Goal: Task Accomplishment & Management: Complete application form

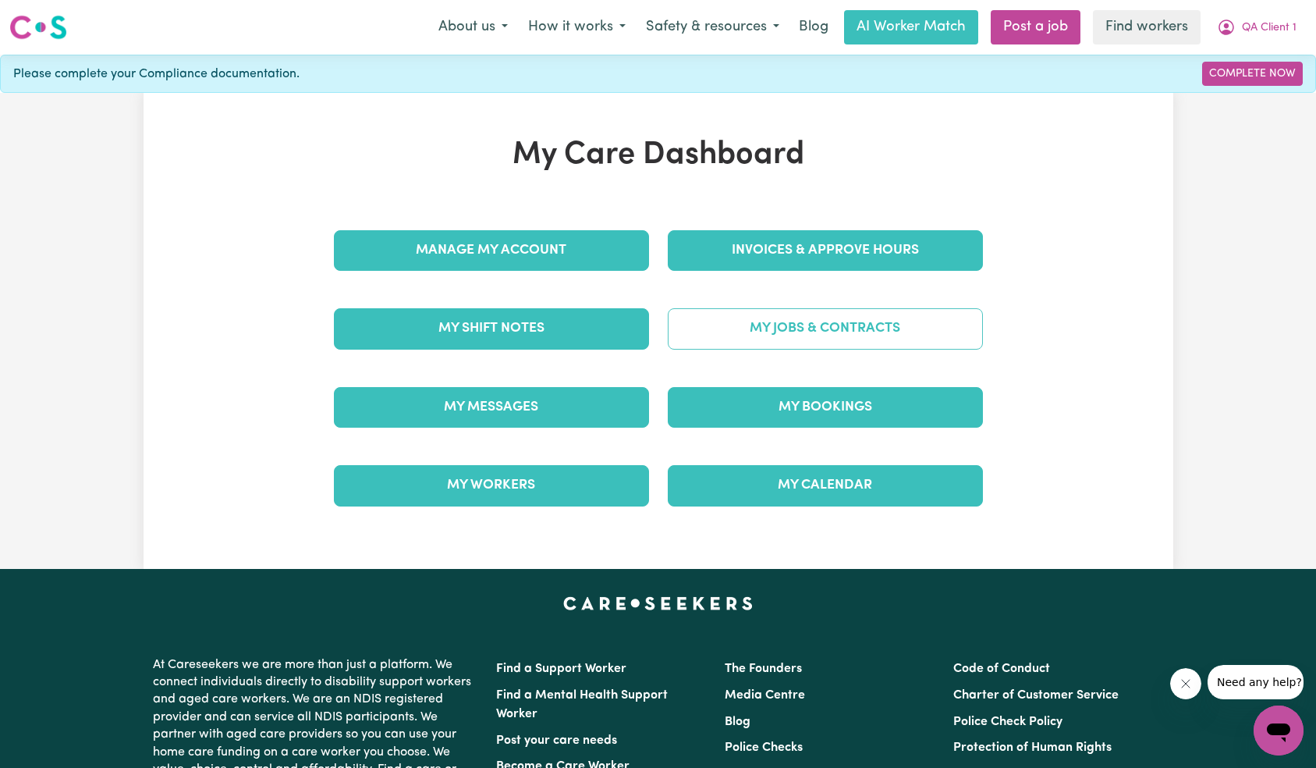
click at [807, 334] on link "My Jobs & Contracts" at bounding box center [825, 328] width 315 height 41
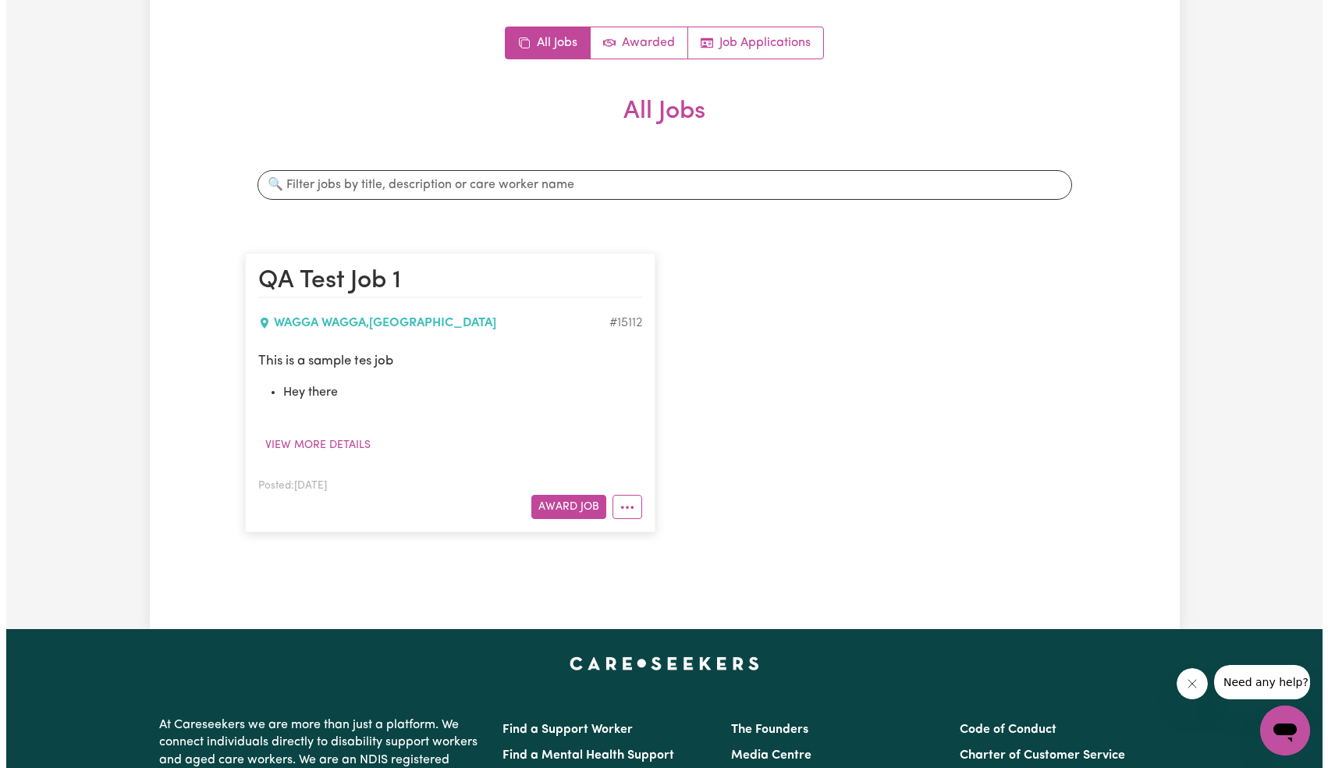
scroll to position [227, 0]
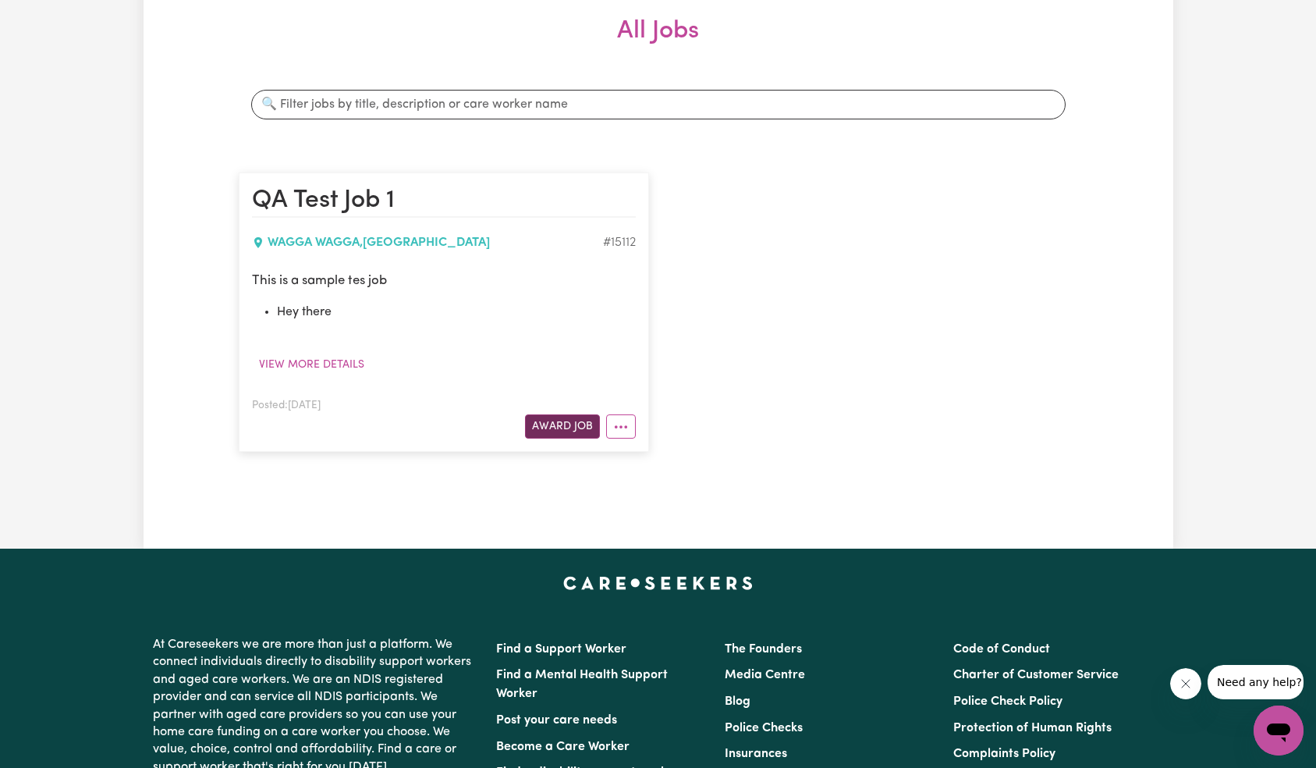
click at [561, 430] on button "Award Job" at bounding box center [562, 426] width 75 height 24
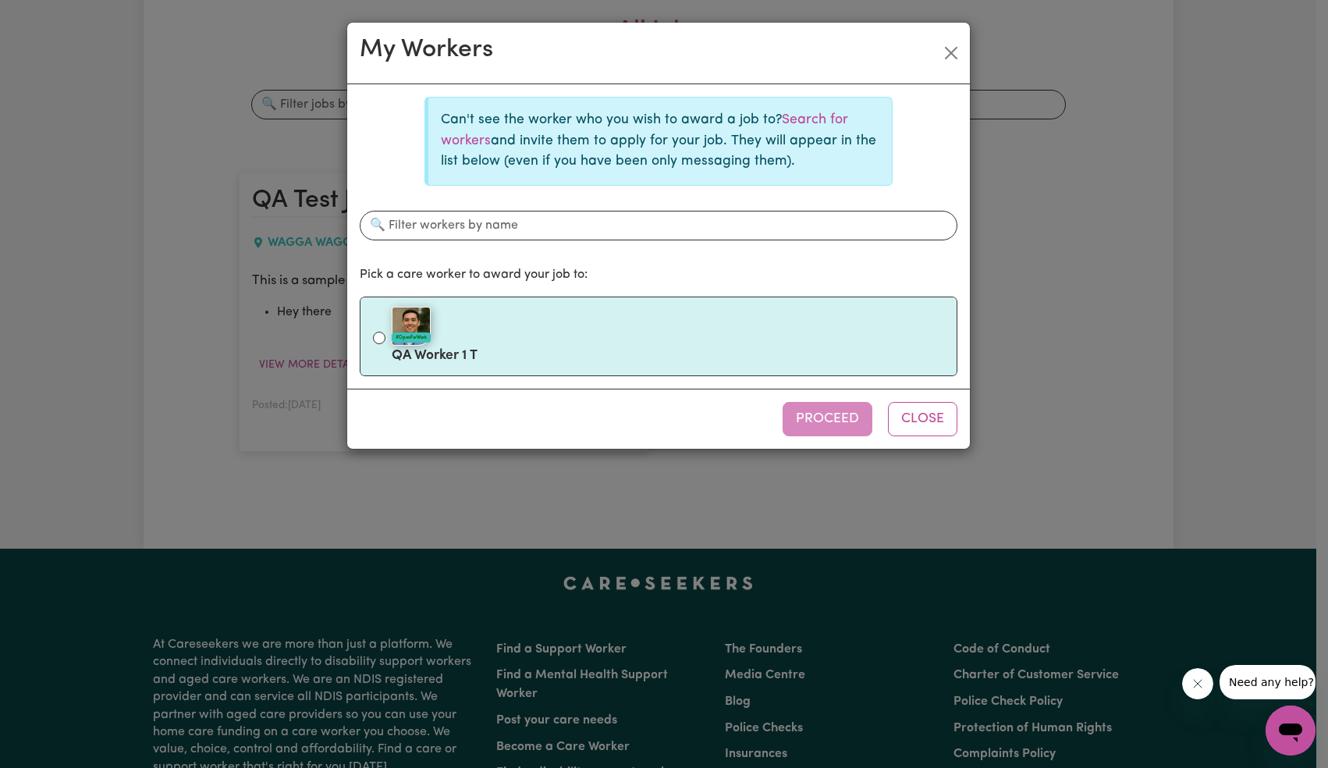
click at [569, 337] on div "#OpenForWork" at bounding box center [668, 326] width 552 height 39
click at [385, 337] on input "#OpenForWork QA Worker 1 T" at bounding box center [379, 338] width 12 height 12
radio input "true"
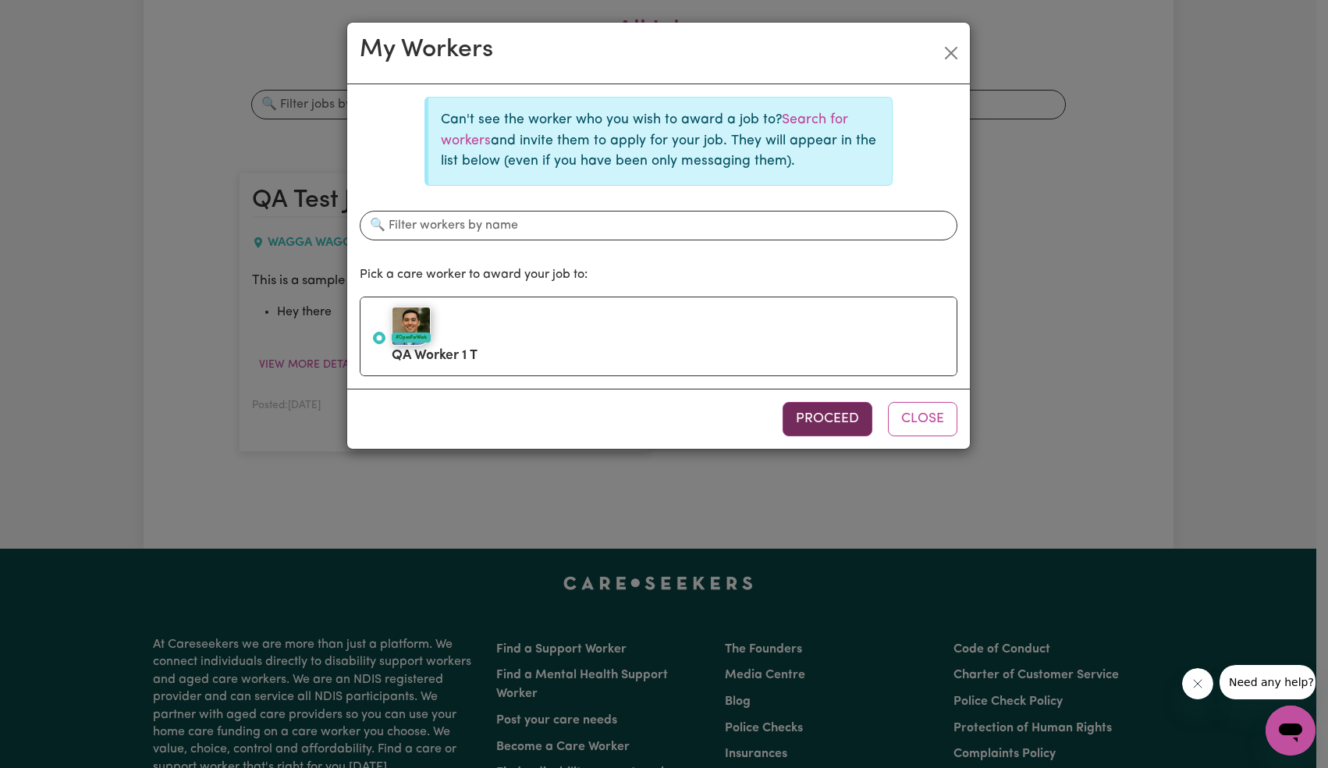
click at [842, 432] on button "Proceed" at bounding box center [827, 419] width 90 height 34
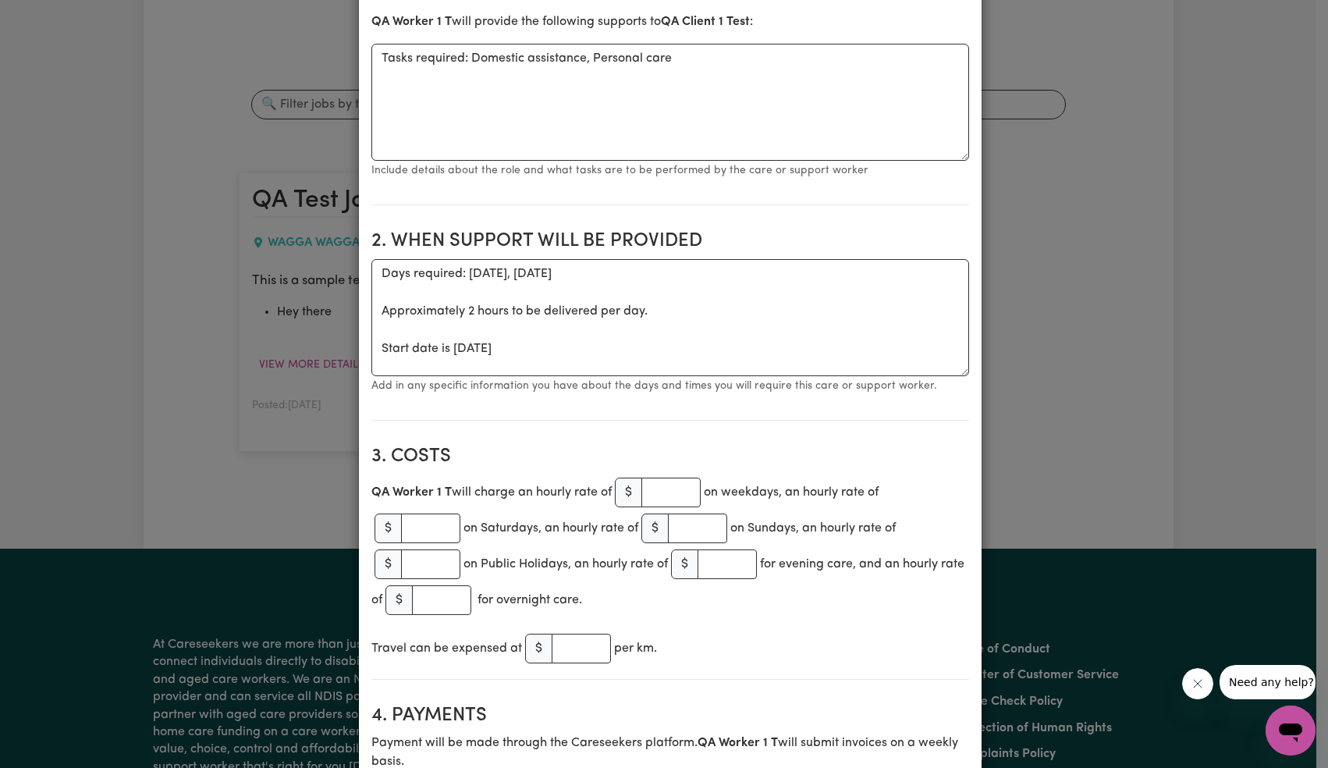
scroll to position [508, 0]
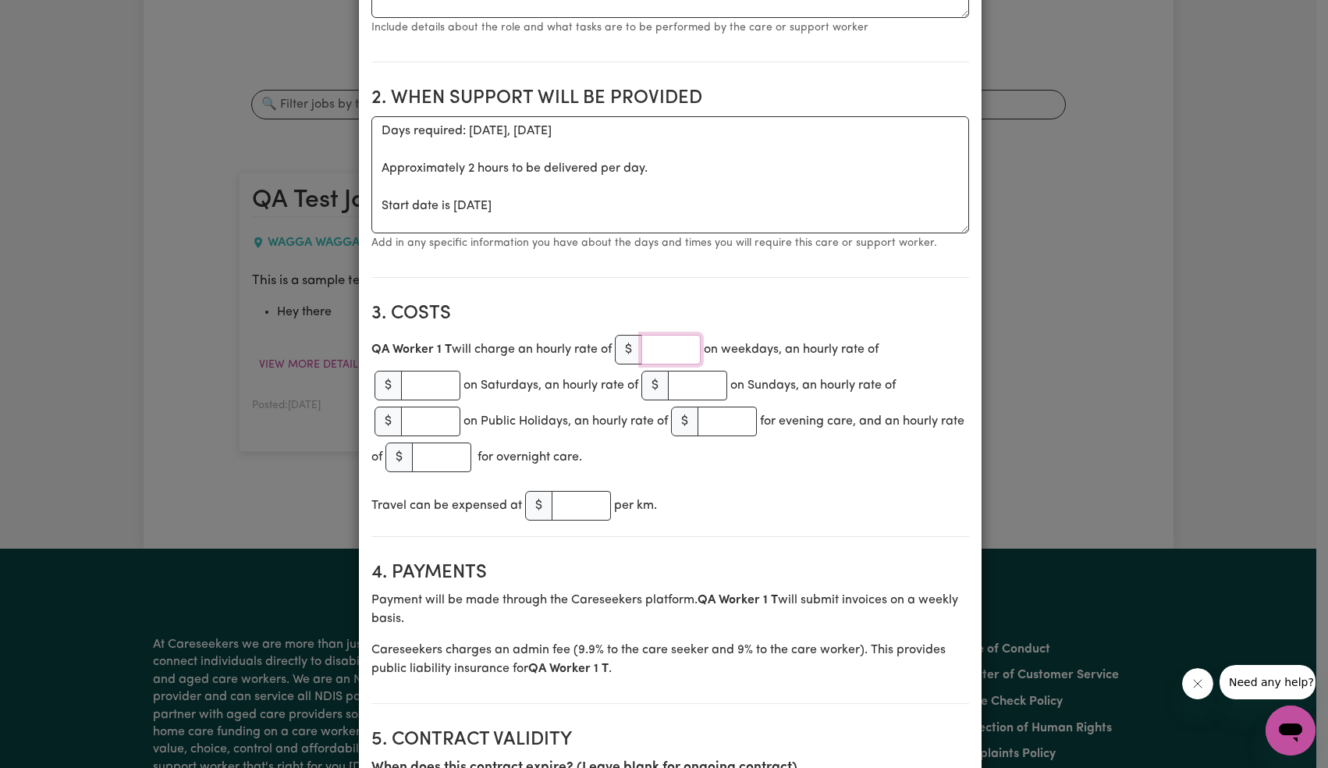
click at [665, 360] on input "number" at bounding box center [670, 350] width 59 height 30
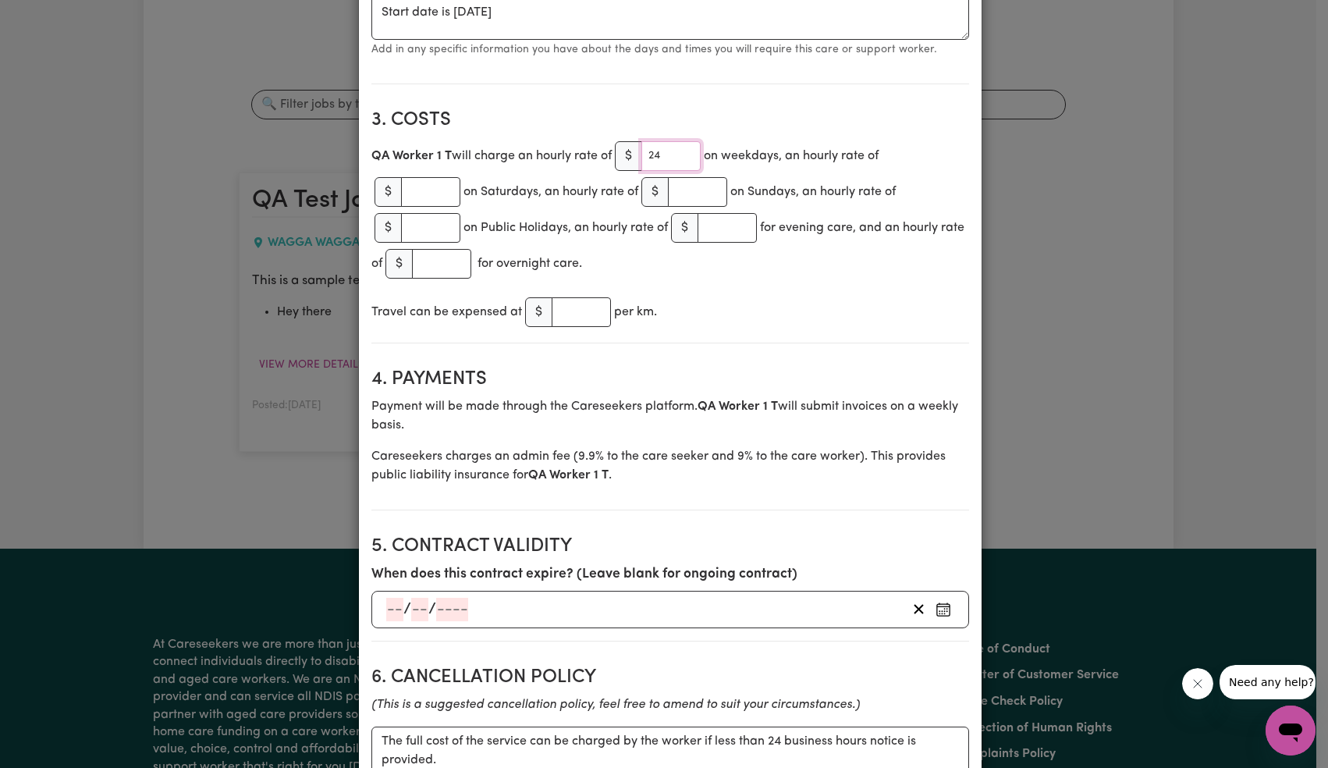
scroll to position [1002, 0]
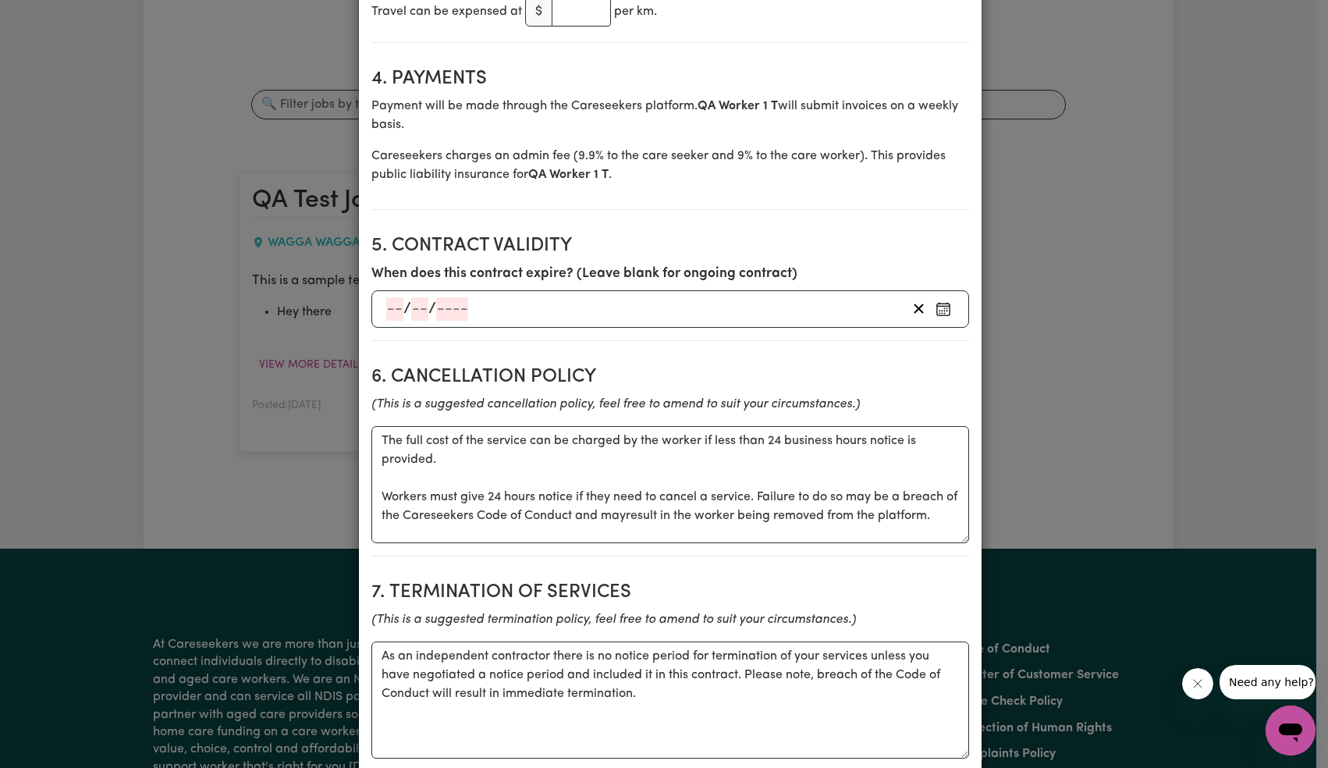
type input "24"
click at [454, 310] on input "number" at bounding box center [452, 308] width 32 height 23
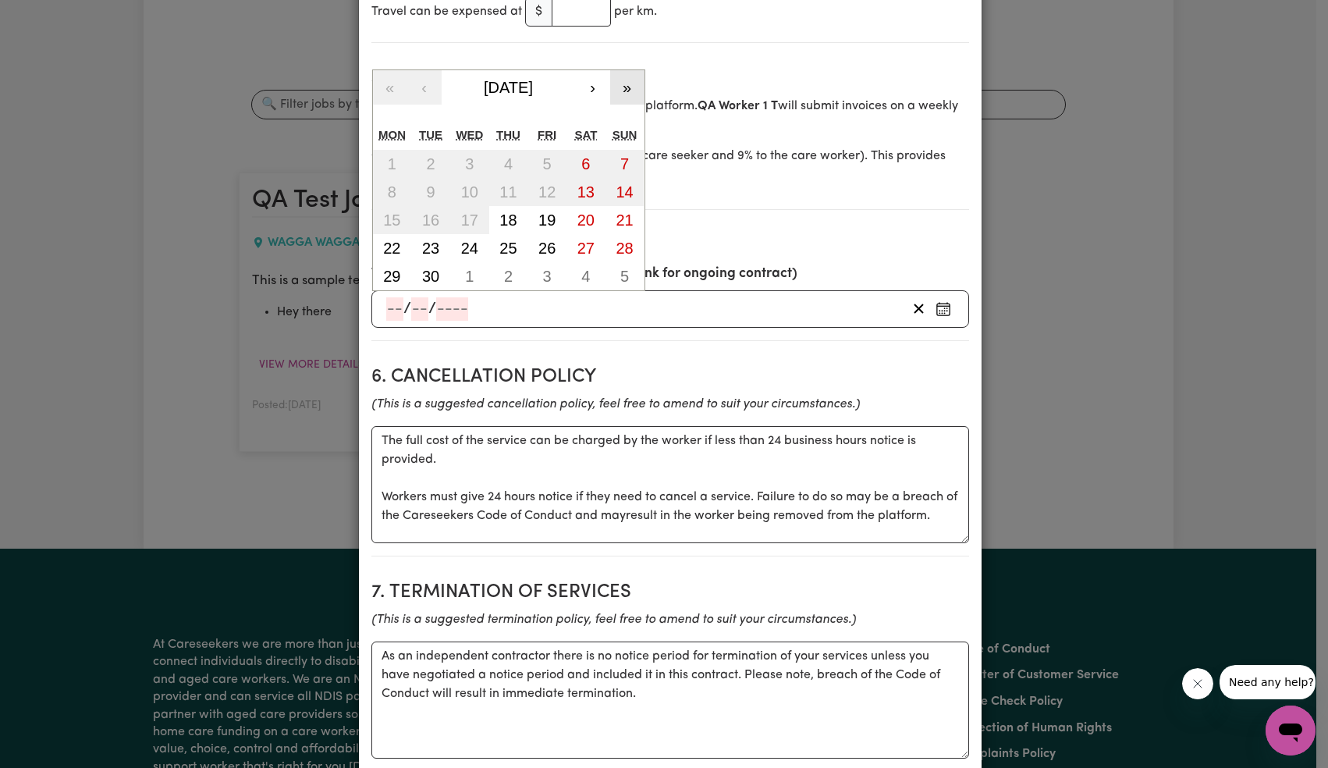
click at [619, 87] on button "»" at bounding box center [627, 87] width 34 height 34
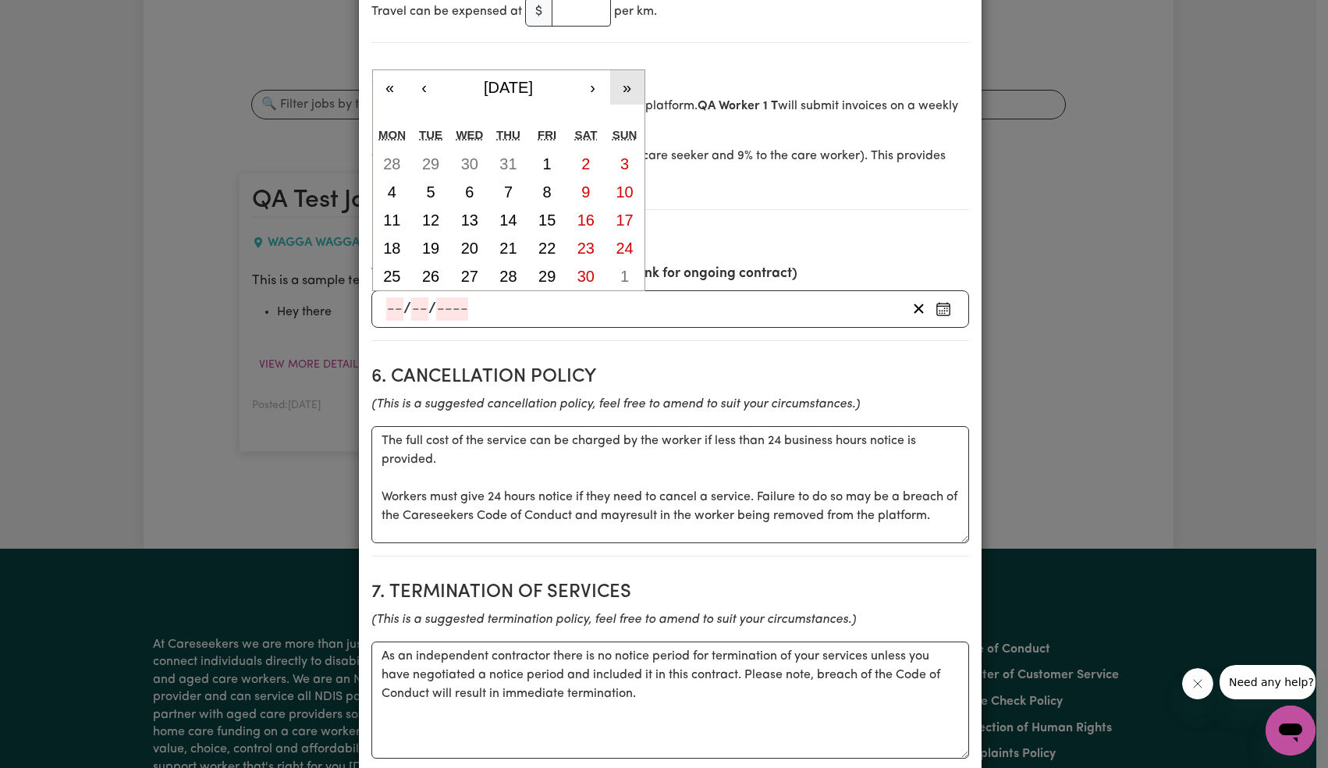
click at [619, 87] on button "»" at bounding box center [627, 87] width 34 height 34
click at [619, 86] on button "»" at bounding box center [627, 87] width 34 height 34
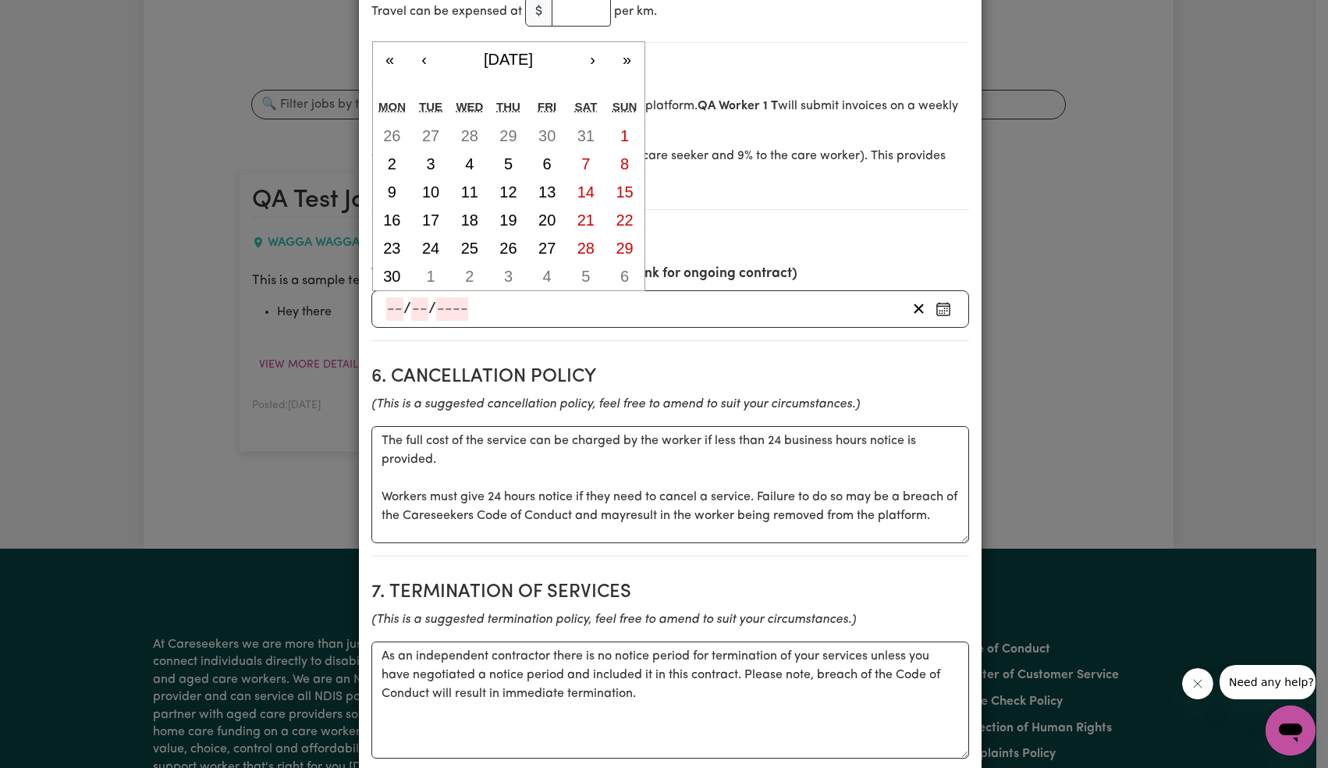
click at [619, 86] on section "Service agreement between QA Worker 1 T and QA Client 1 Test The following docu…" at bounding box center [670, 436] width 598 height 2472
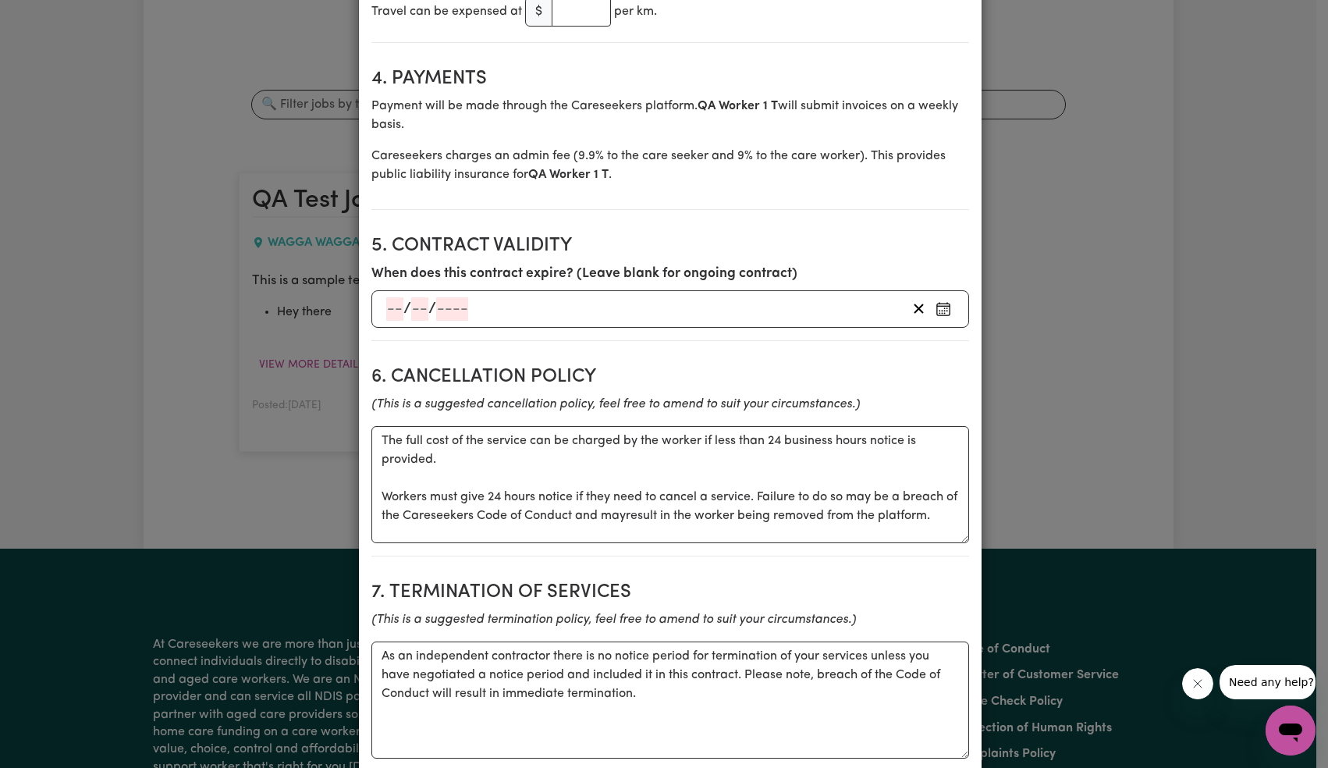
click at [619, 85] on h2 "4. Payments" at bounding box center [670, 79] width 598 height 23
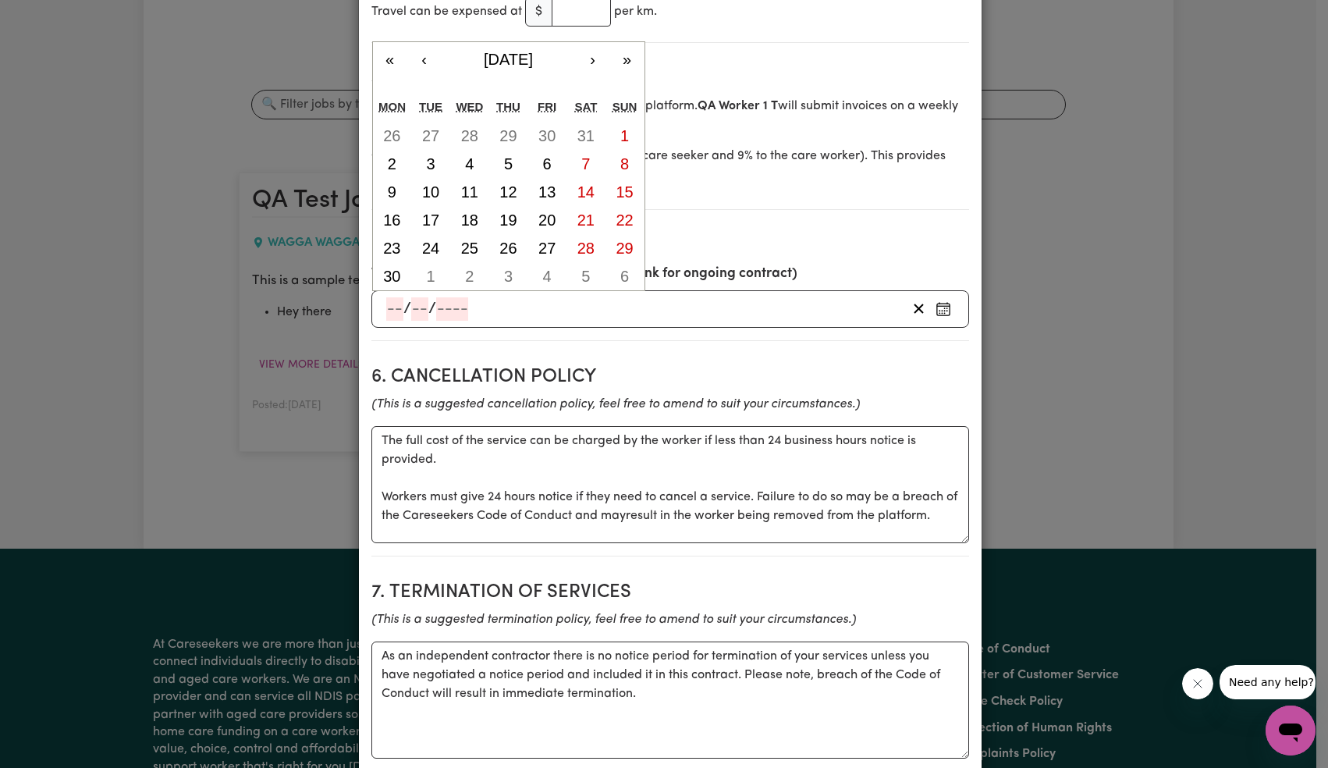
click at [445, 315] on input "number" at bounding box center [452, 308] width 32 height 23
click at [623, 60] on button "»" at bounding box center [627, 59] width 34 height 34
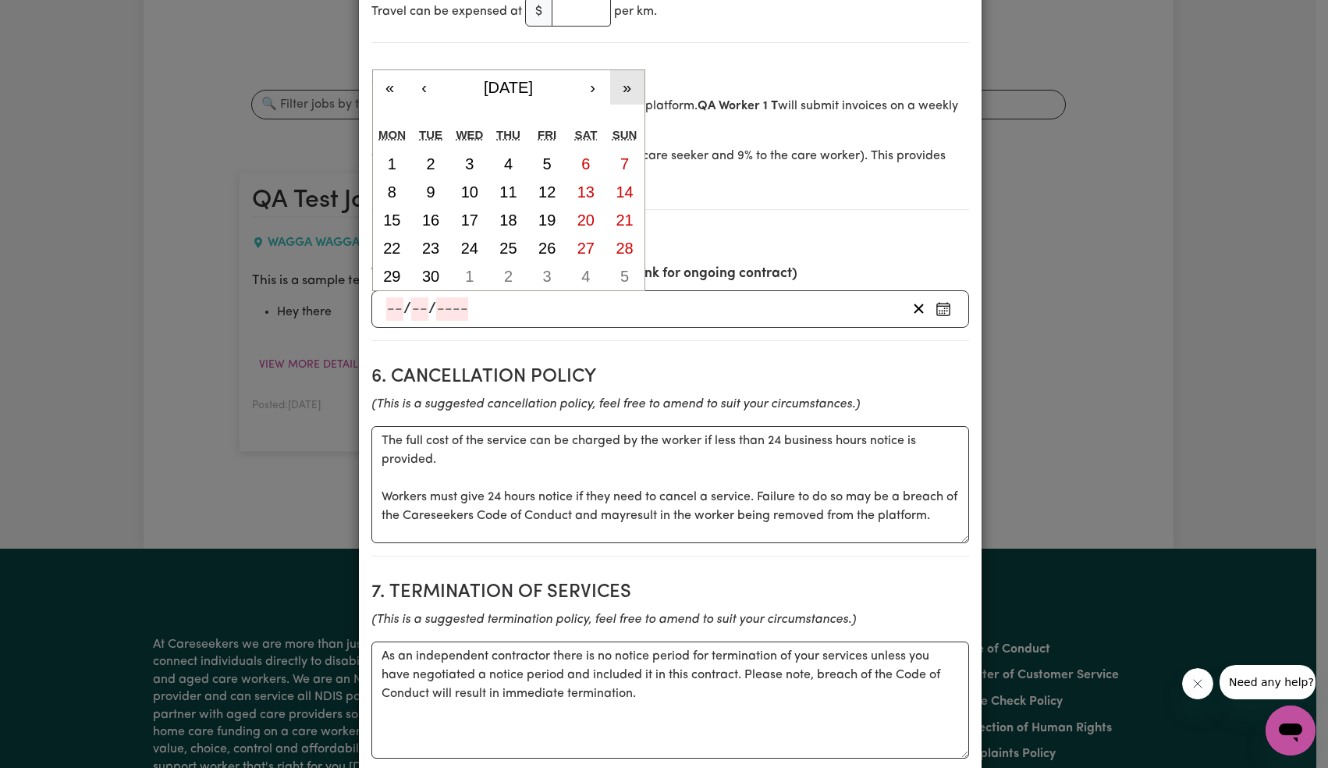
click at [621, 94] on button "»" at bounding box center [627, 87] width 34 height 34
click at [584, 268] on abbr "29" at bounding box center [585, 276] width 17 height 17
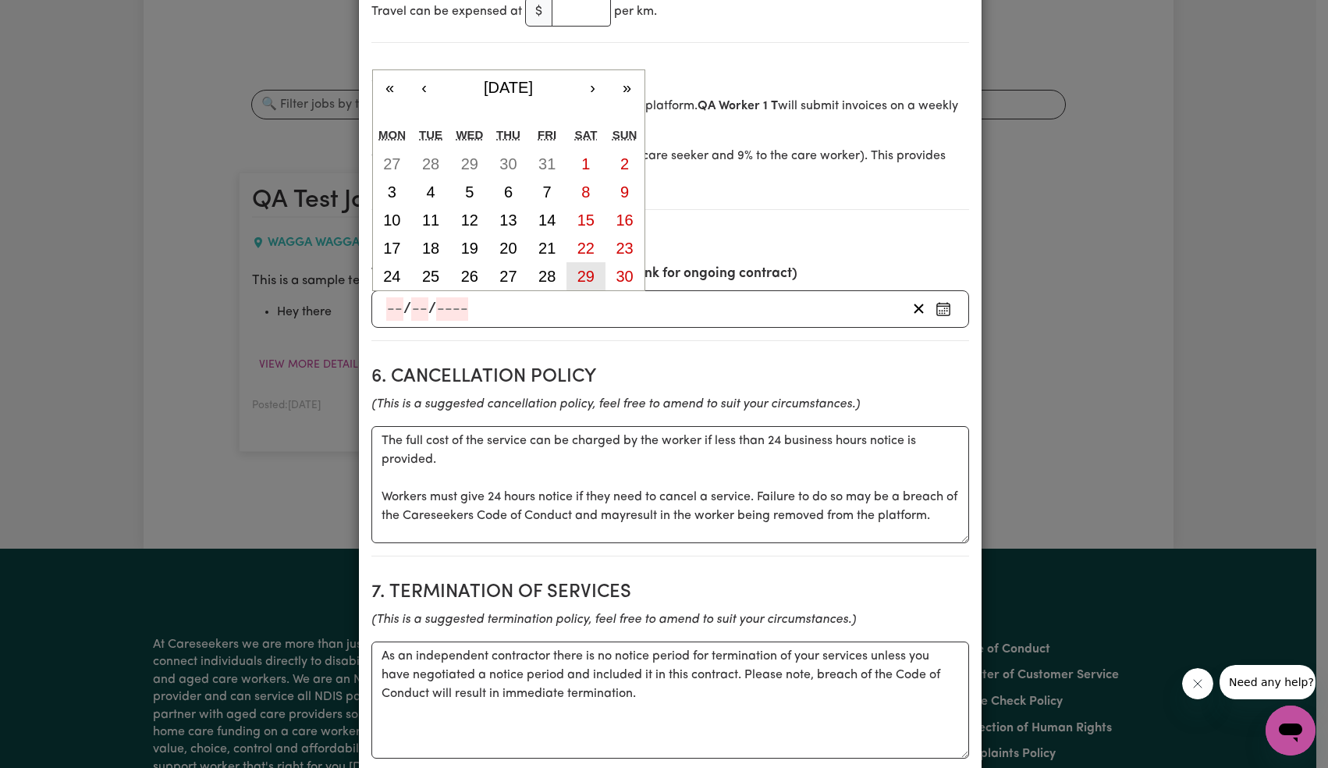
type input "[DATE]"
type input "29"
type input "9"
type input "2035"
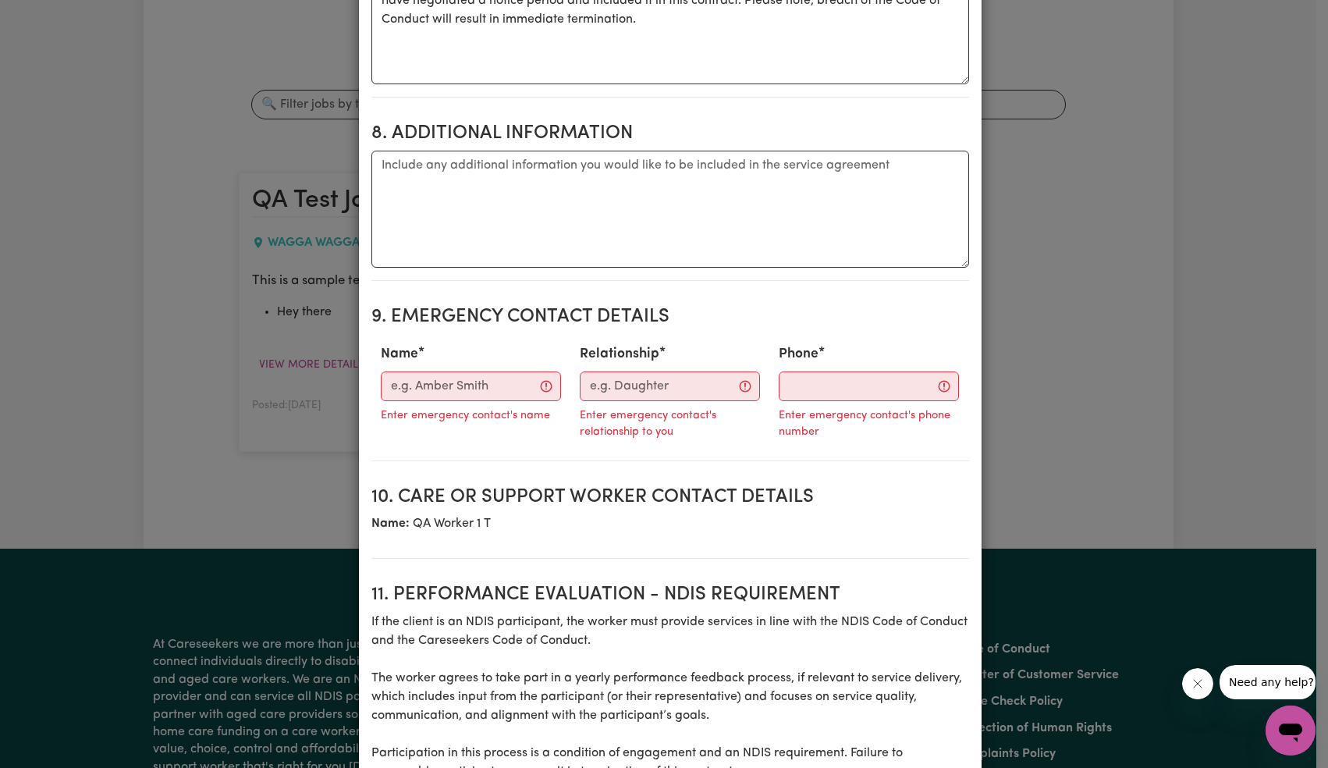
scroll to position [1857, 0]
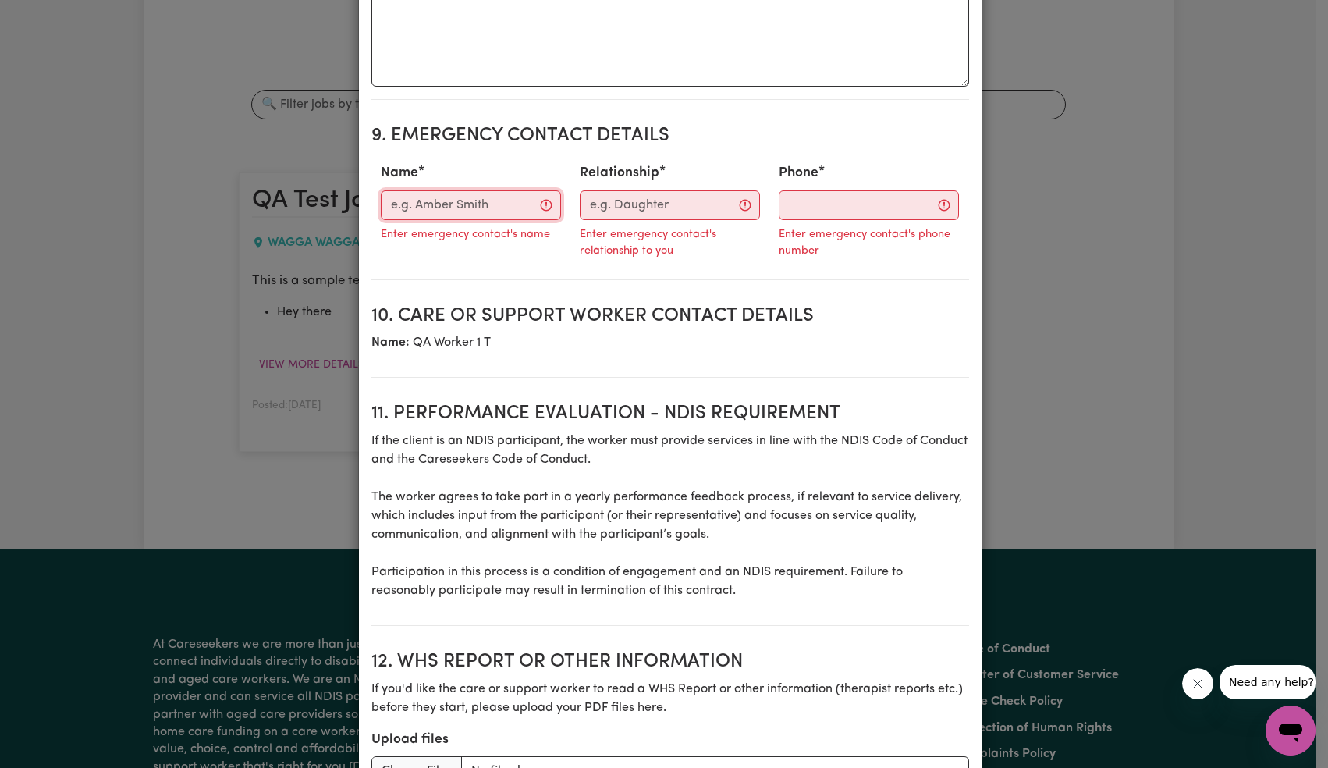
click at [438, 203] on input "Name" at bounding box center [471, 205] width 180 height 30
type input "Careseekers Tech Support"
type input "09778129271"
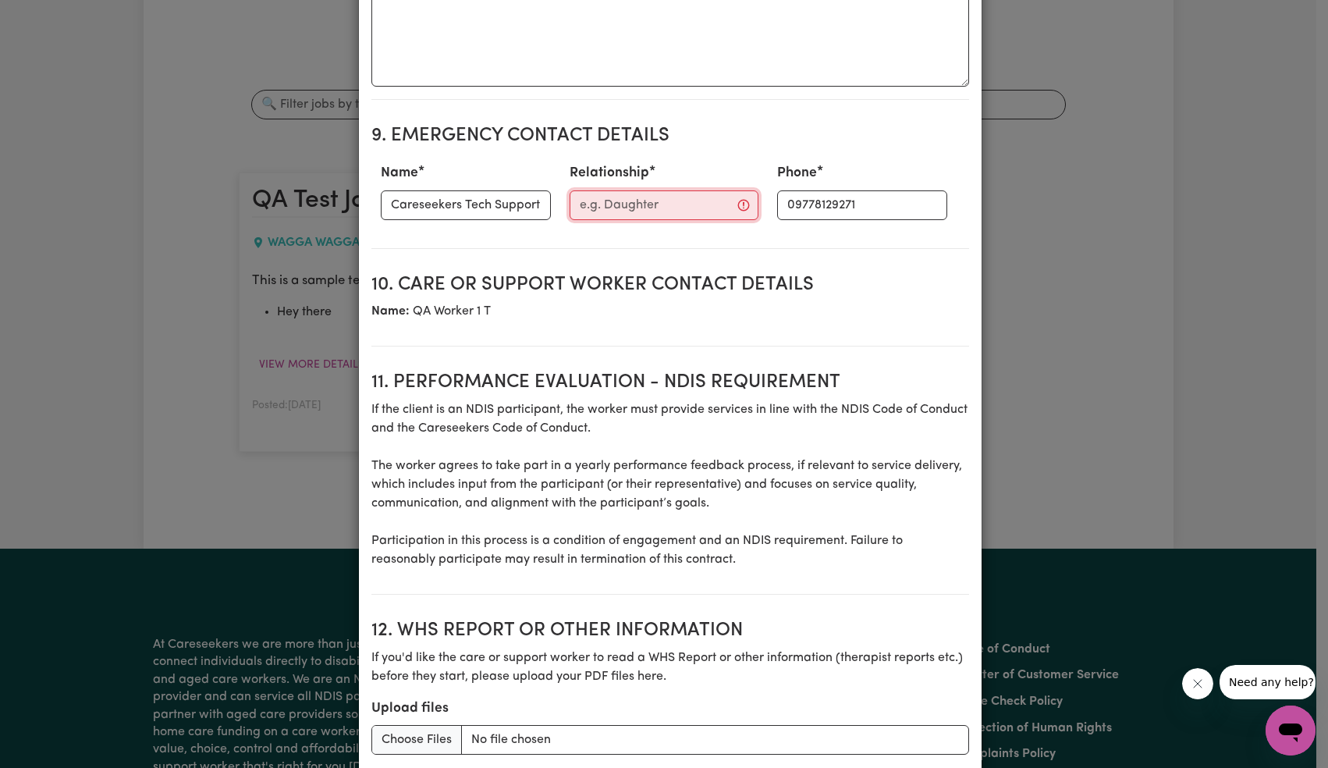
click at [637, 207] on input "Relationship" at bounding box center [663, 205] width 189 height 30
type input "Test"
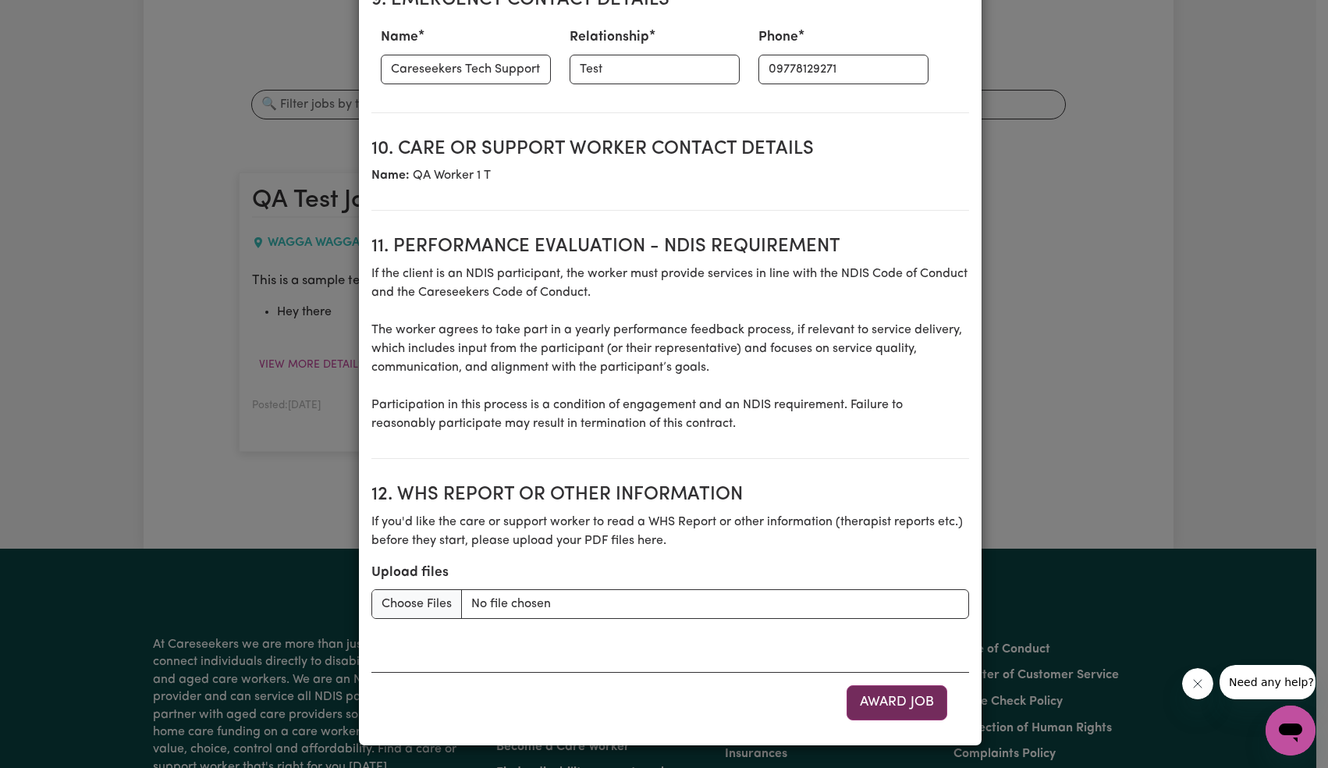
click at [892, 701] on button "Award Job" at bounding box center [896, 702] width 101 height 34
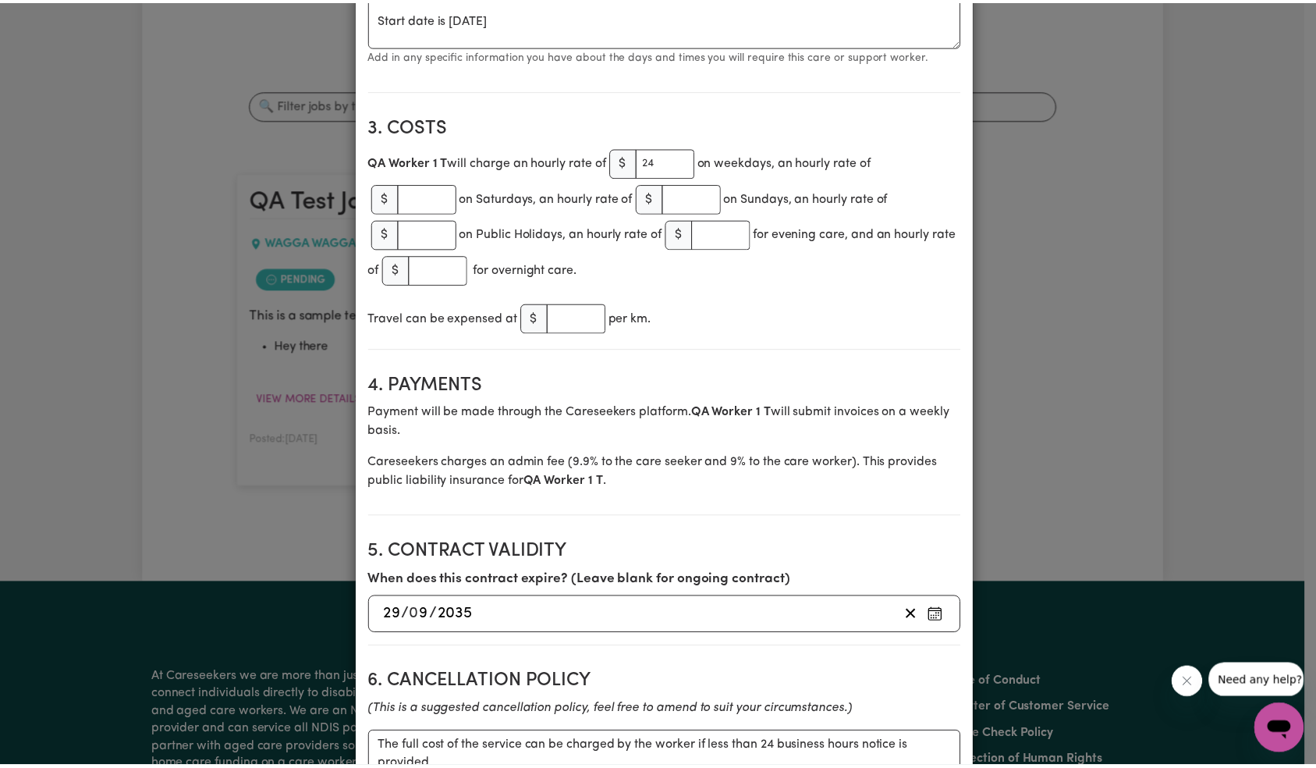
scroll to position [0, 0]
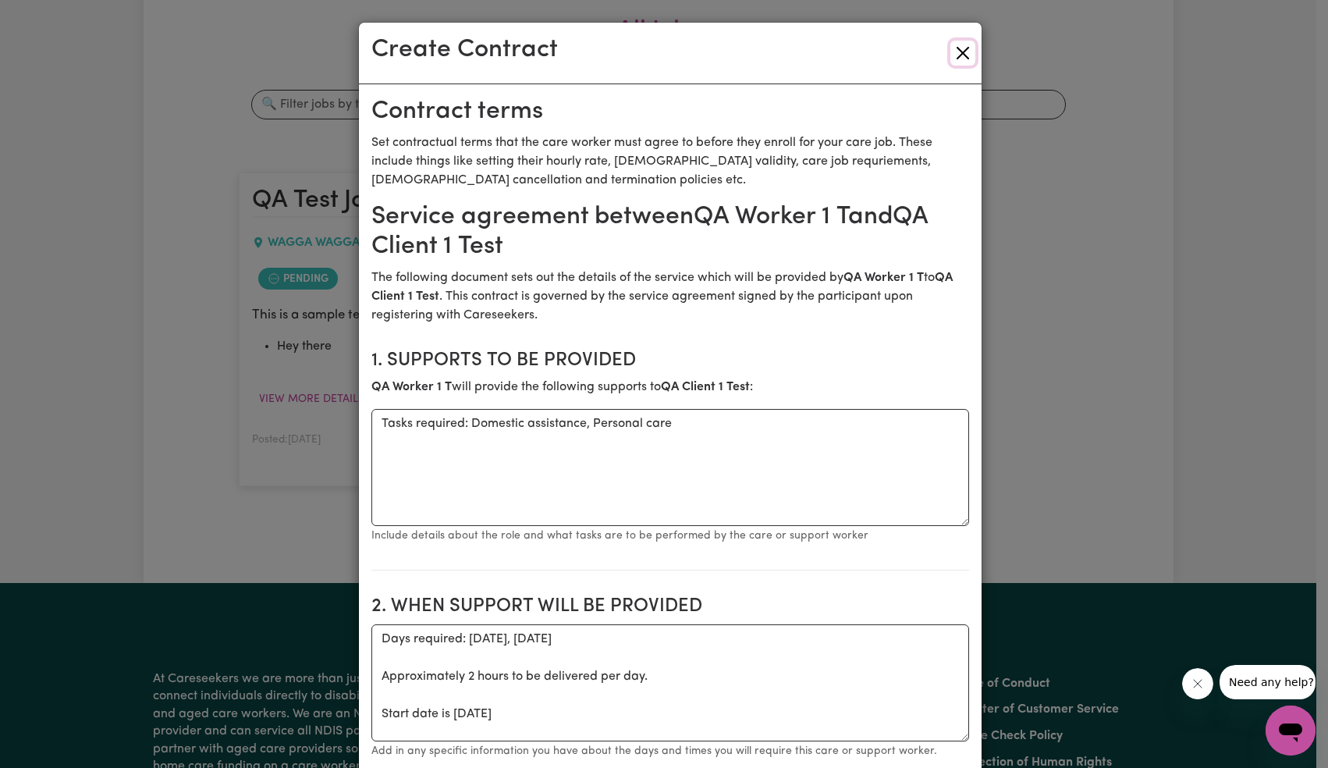
click at [964, 50] on button "Close" at bounding box center [962, 53] width 25 height 25
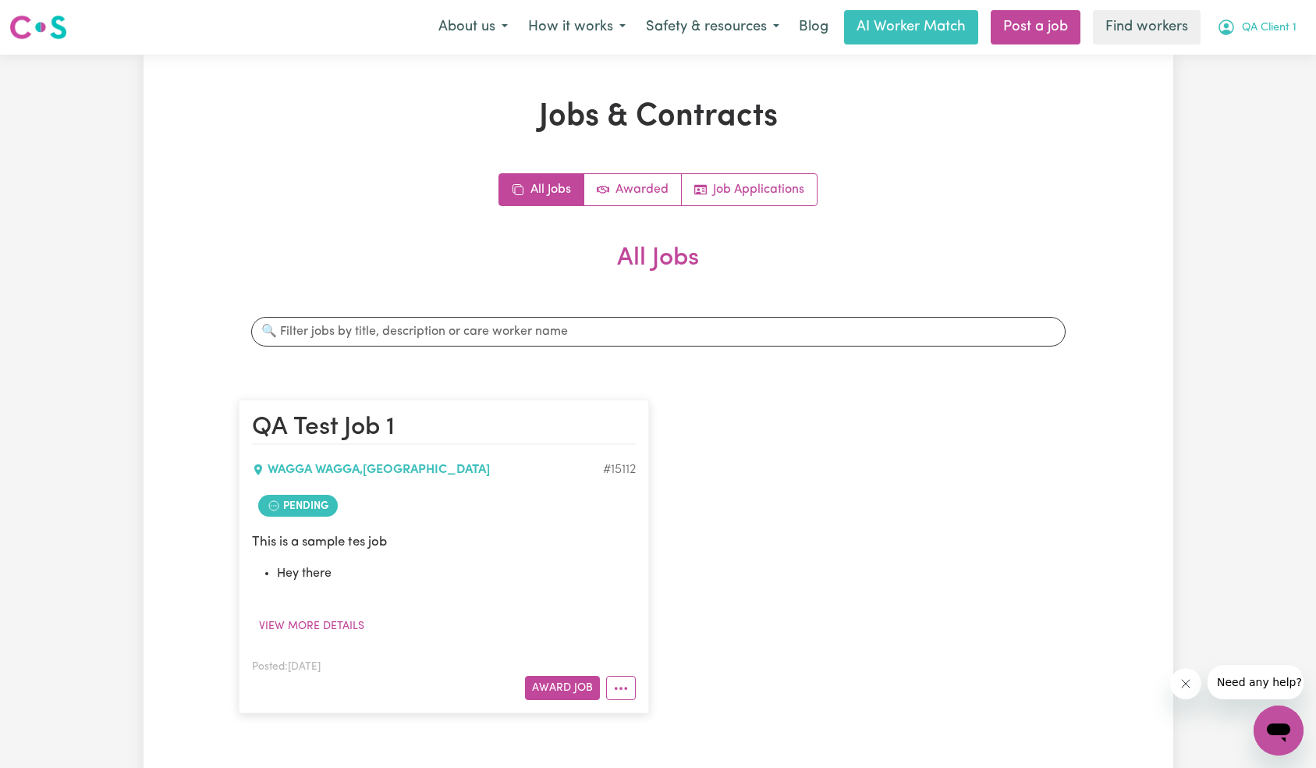
click at [1287, 18] on button "QA Client 1" at bounding box center [1257, 27] width 100 height 33
click at [1242, 97] on link "Logout" at bounding box center [1244, 90] width 123 height 30
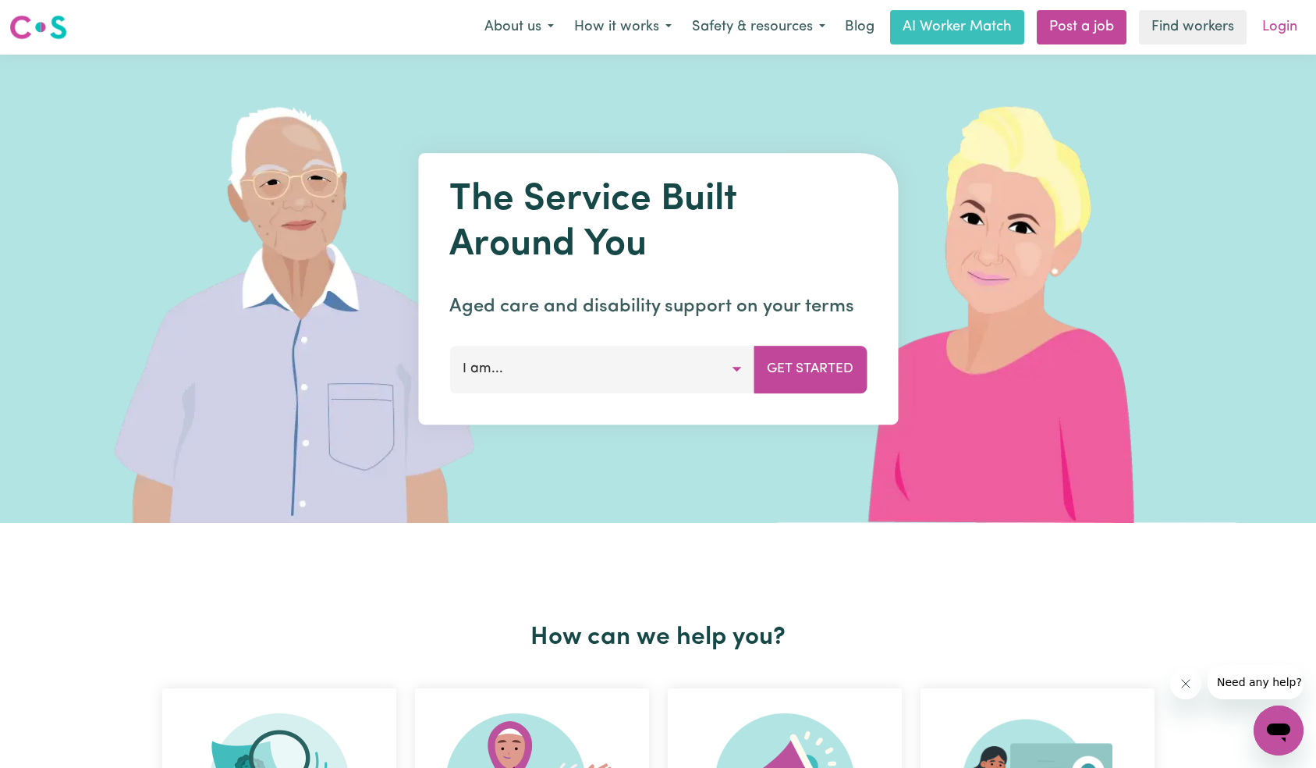
click at [1275, 34] on link "Login" at bounding box center [1280, 27] width 54 height 34
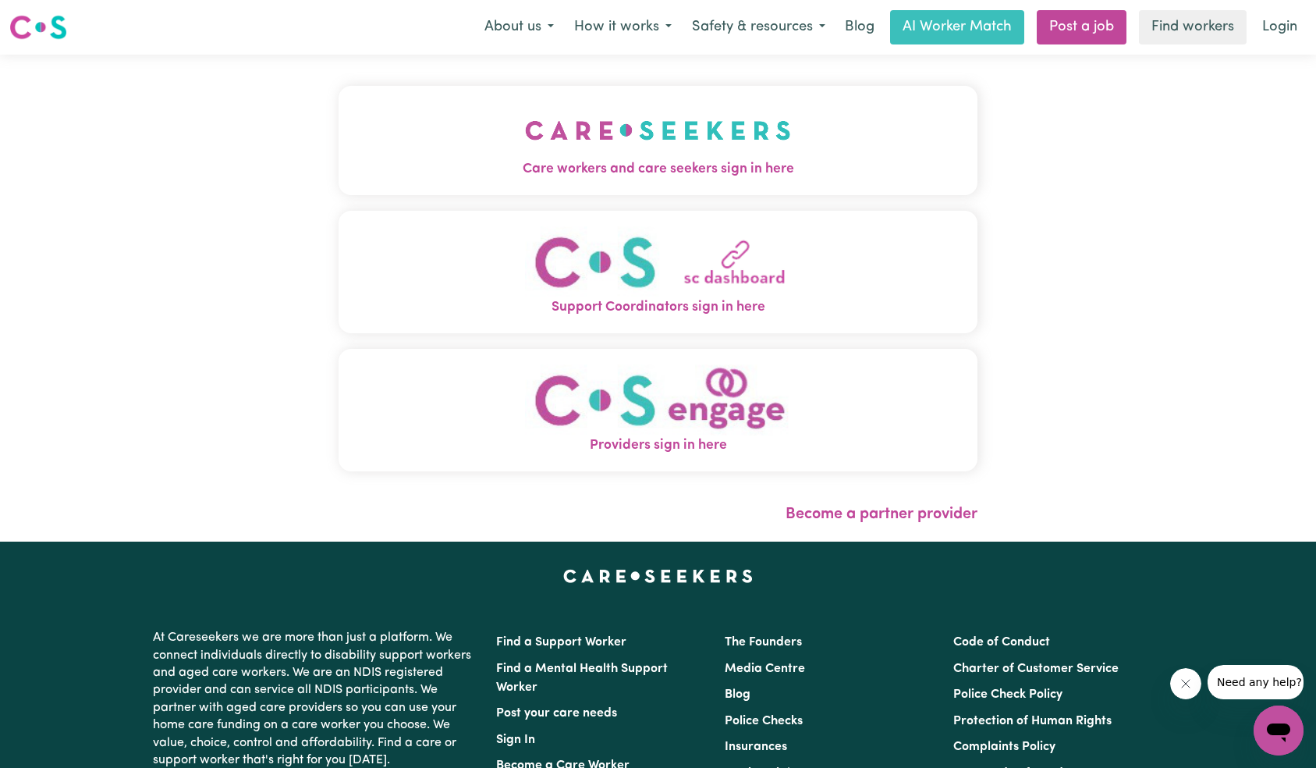
click at [525, 127] on img "Care workers and care seekers sign in here" at bounding box center [658, 130] width 266 height 58
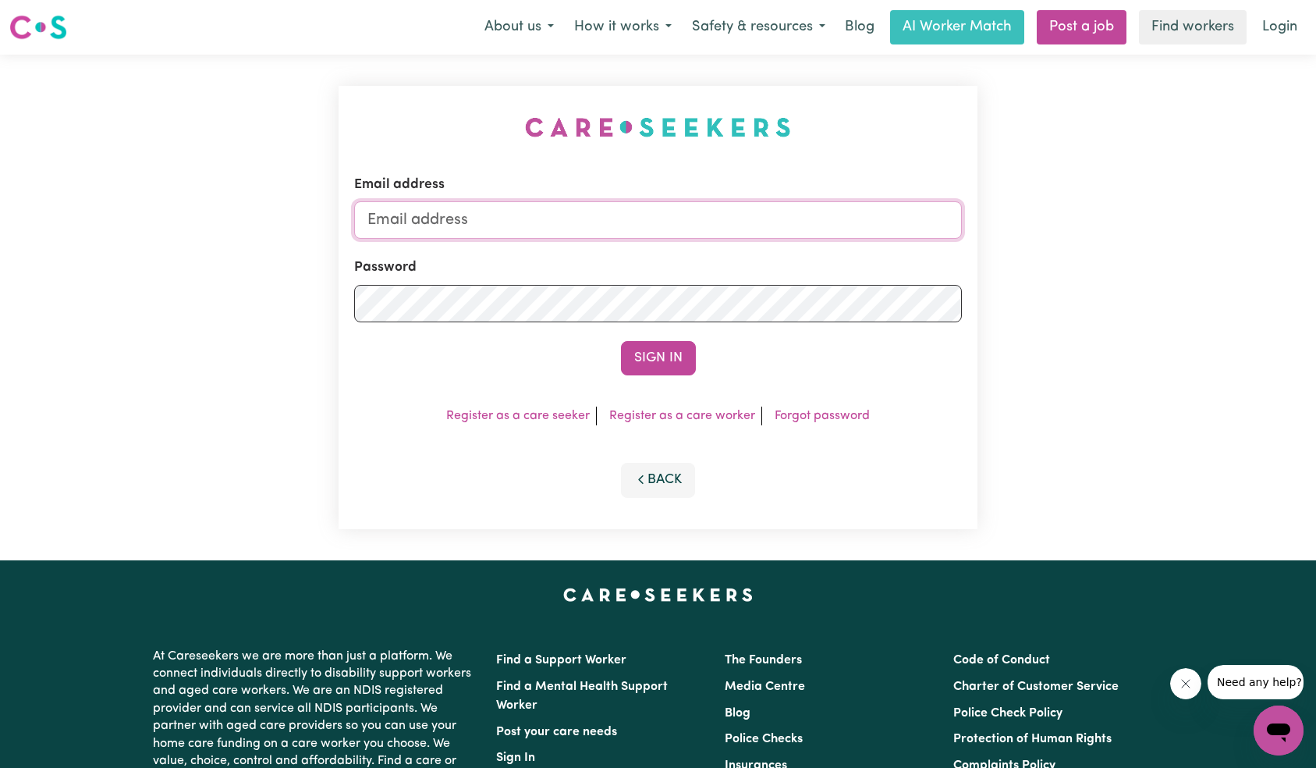
click at [651, 211] on input "Email address" at bounding box center [658, 219] width 608 height 37
type input "[EMAIL_ADDRESS][DOMAIN_NAME]"
drag, startPoint x: 646, startPoint y: 348, endPoint x: 679, endPoint y: 351, distance: 32.9
click at [646, 349] on button "Sign In" at bounding box center [658, 358] width 75 height 34
